Goal: Task Accomplishment & Management: Use online tool/utility

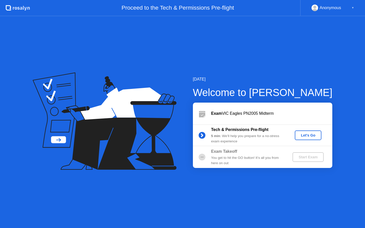
click at [313, 135] on div "Let's Go" at bounding box center [308, 135] width 23 height 4
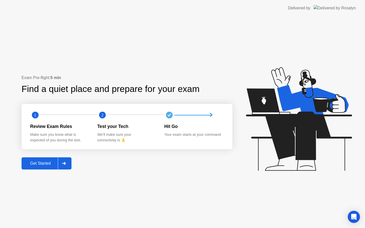
click at [46, 161] on div "Get Started" at bounding box center [40, 163] width 35 height 5
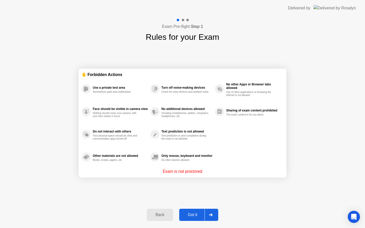
click at [201, 213] on div "Got it" at bounding box center [193, 215] width 24 height 5
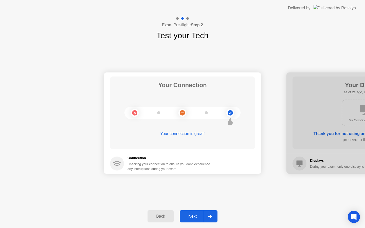
click at [200, 212] on button "Next" at bounding box center [199, 216] width 38 height 12
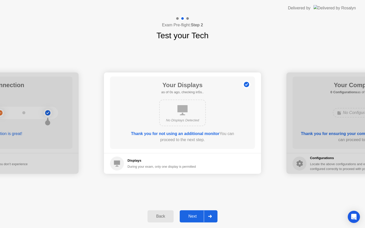
click at [200, 212] on button "Next" at bounding box center [199, 216] width 38 height 12
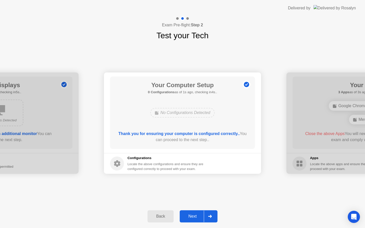
click at [200, 212] on button "Next" at bounding box center [199, 216] width 38 height 12
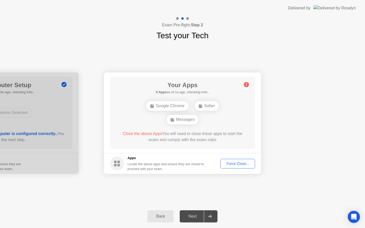
click at [247, 164] on div "Force Close..." at bounding box center [237, 164] width 31 height 4
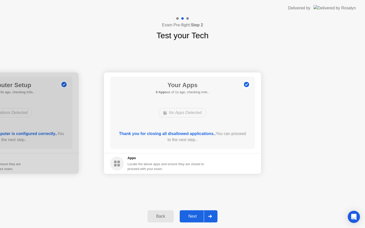
click at [195, 219] on div "Next" at bounding box center [192, 216] width 23 height 5
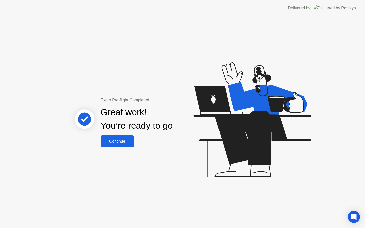
click at [123, 141] on div "Continue" at bounding box center [117, 141] width 30 height 5
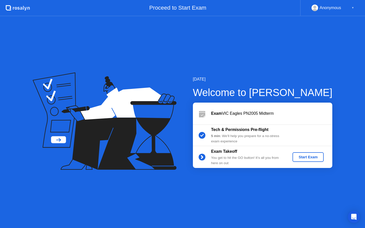
click at [303, 158] on div "Start Exam" at bounding box center [308, 157] width 27 height 4
